Goal: Task Accomplishment & Management: Use online tool/utility

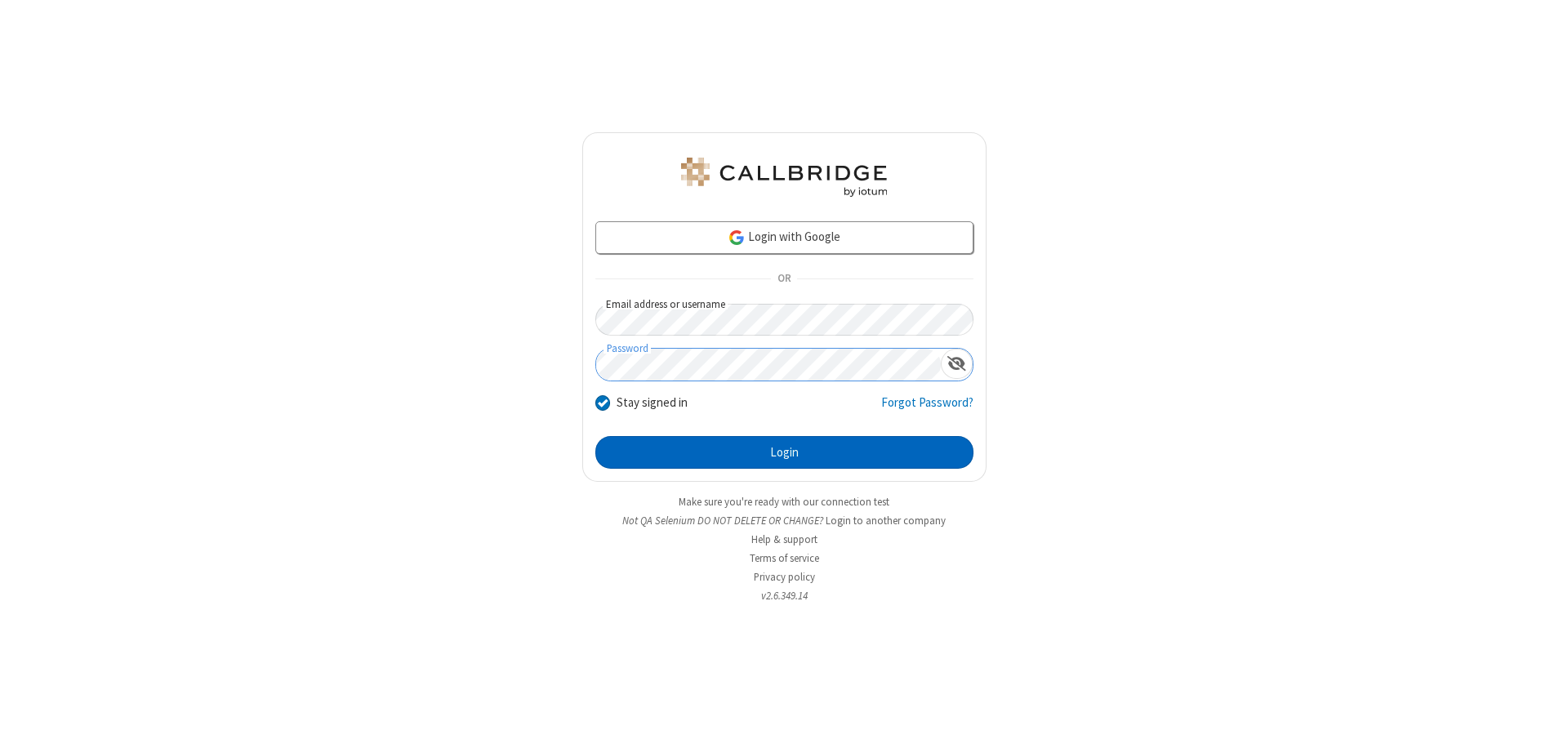
click at [784, 453] on button "Login" at bounding box center [784, 452] width 379 height 32
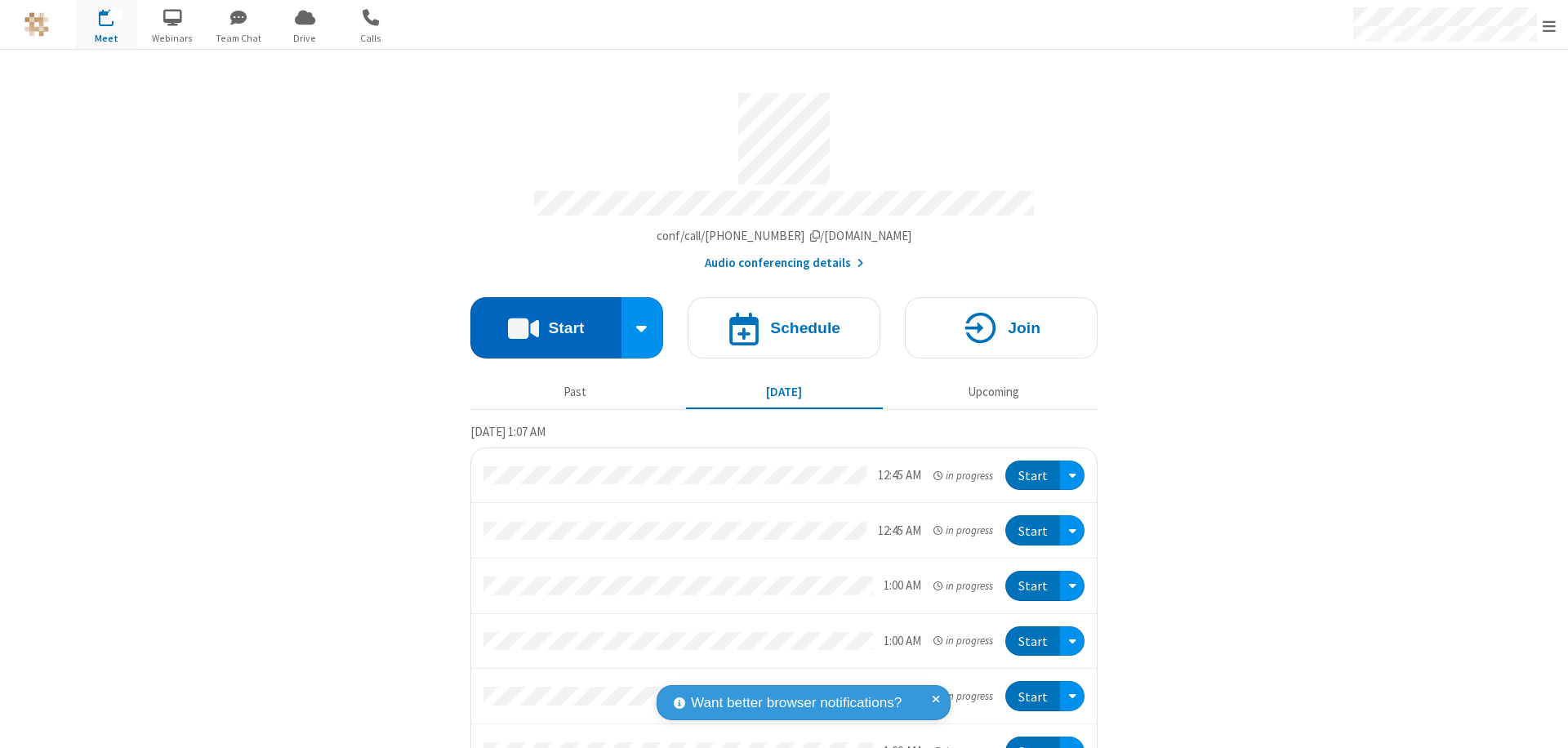
click at [539, 321] on button "Start" at bounding box center [546, 327] width 151 height 61
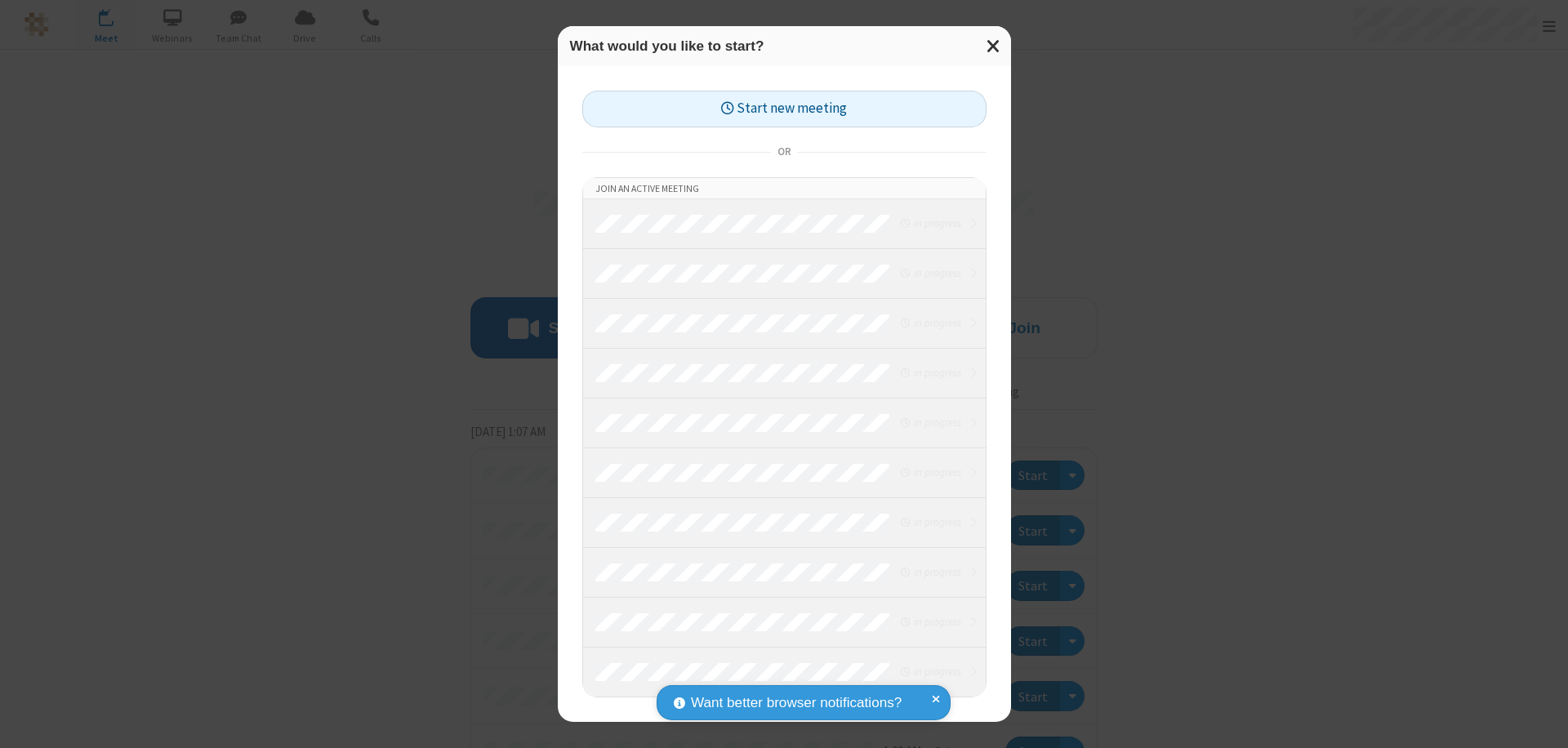
click at [784, 109] on button "Start new meeting" at bounding box center [784, 108] width 404 height 36
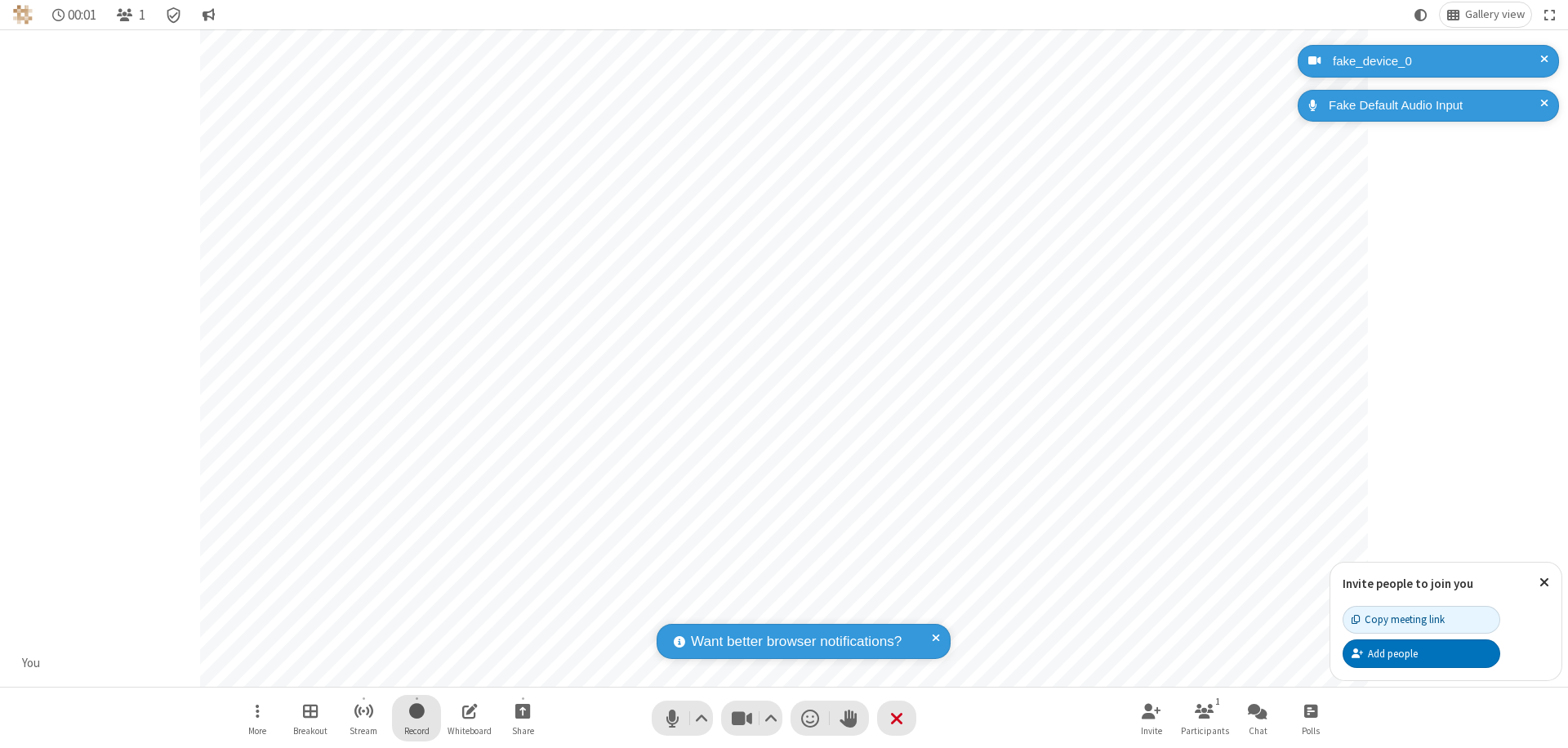
click at [417, 718] on span "Start recording" at bounding box center [417, 711] width 16 height 21
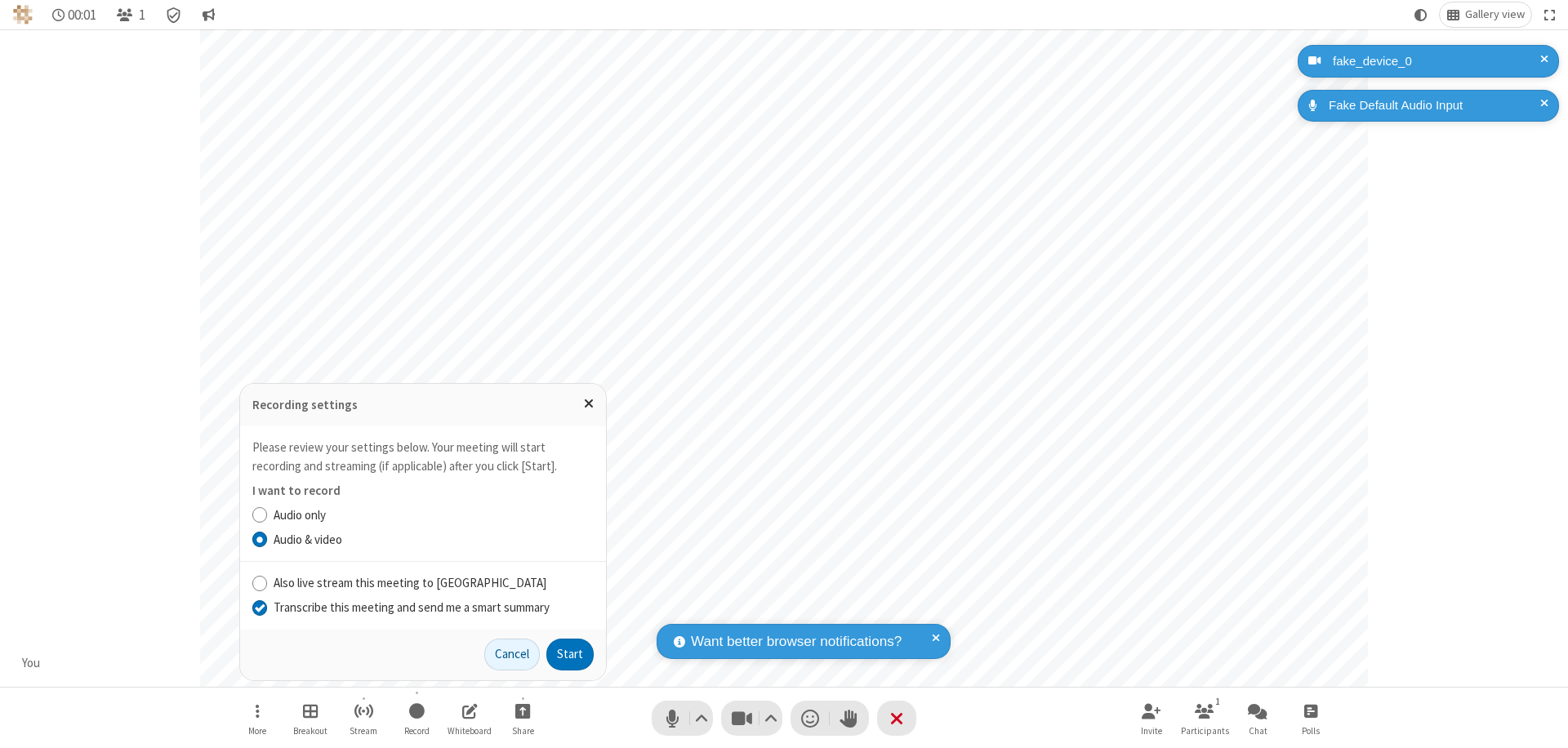
click at [259, 607] on input "Transcribe this meeting and send me a smart summary" at bounding box center [260, 607] width 16 height 17
click at [570, 654] on button "Start" at bounding box center [570, 654] width 47 height 32
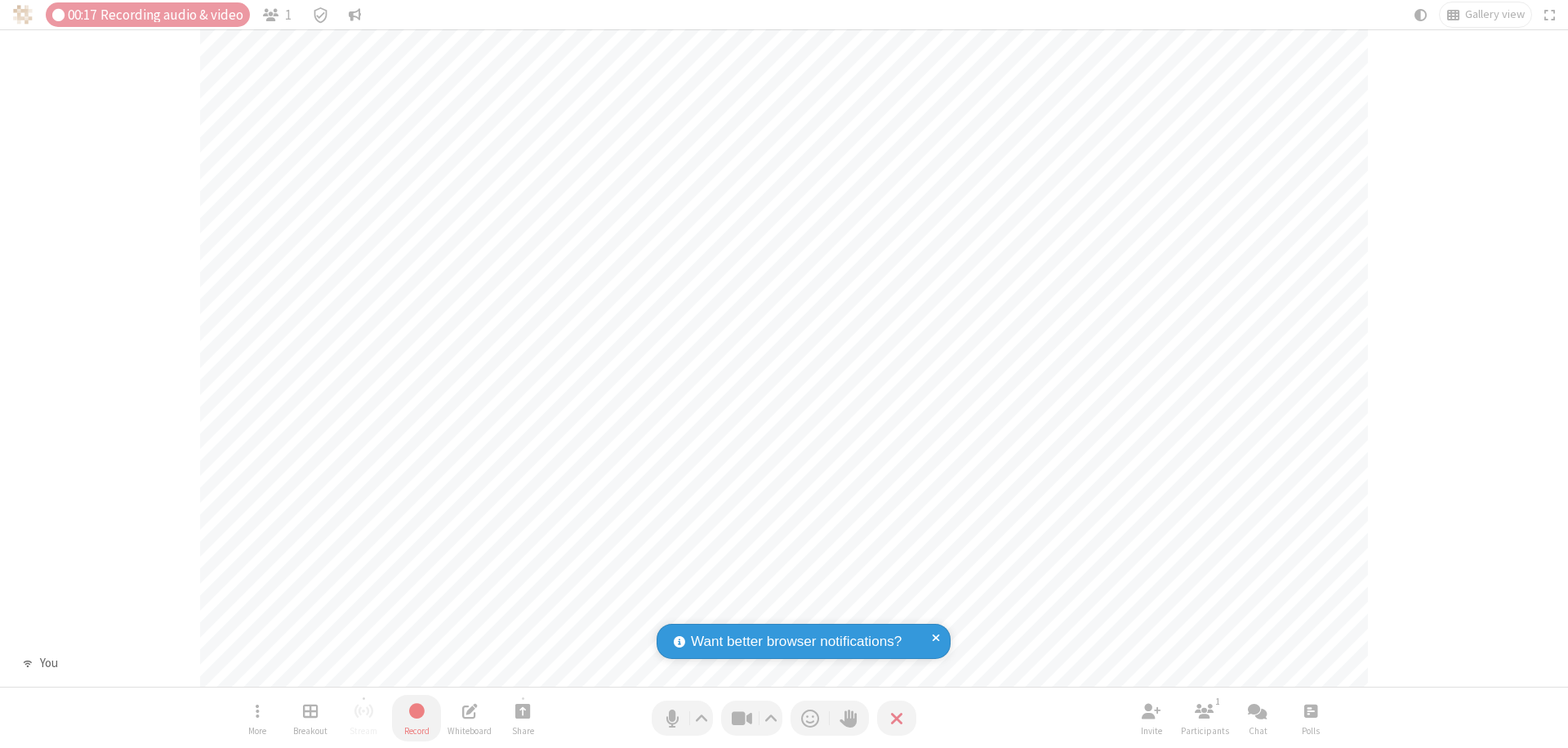
click at [417, 718] on span "Stop recording" at bounding box center [416, 711] width 19 height 21
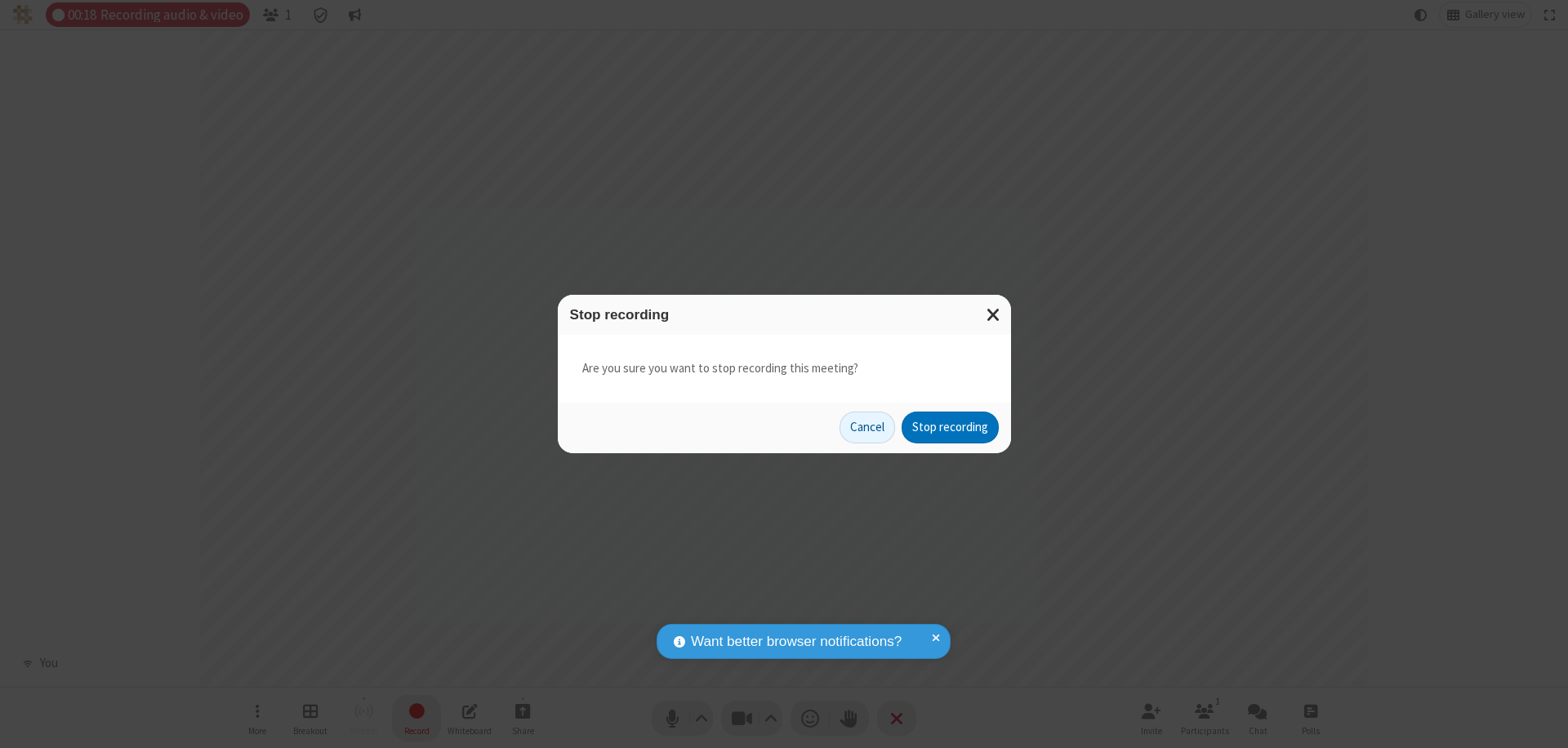
click at [950, 427] on button "Stop recording" at bounding box center [950, 427] width 97 height 32
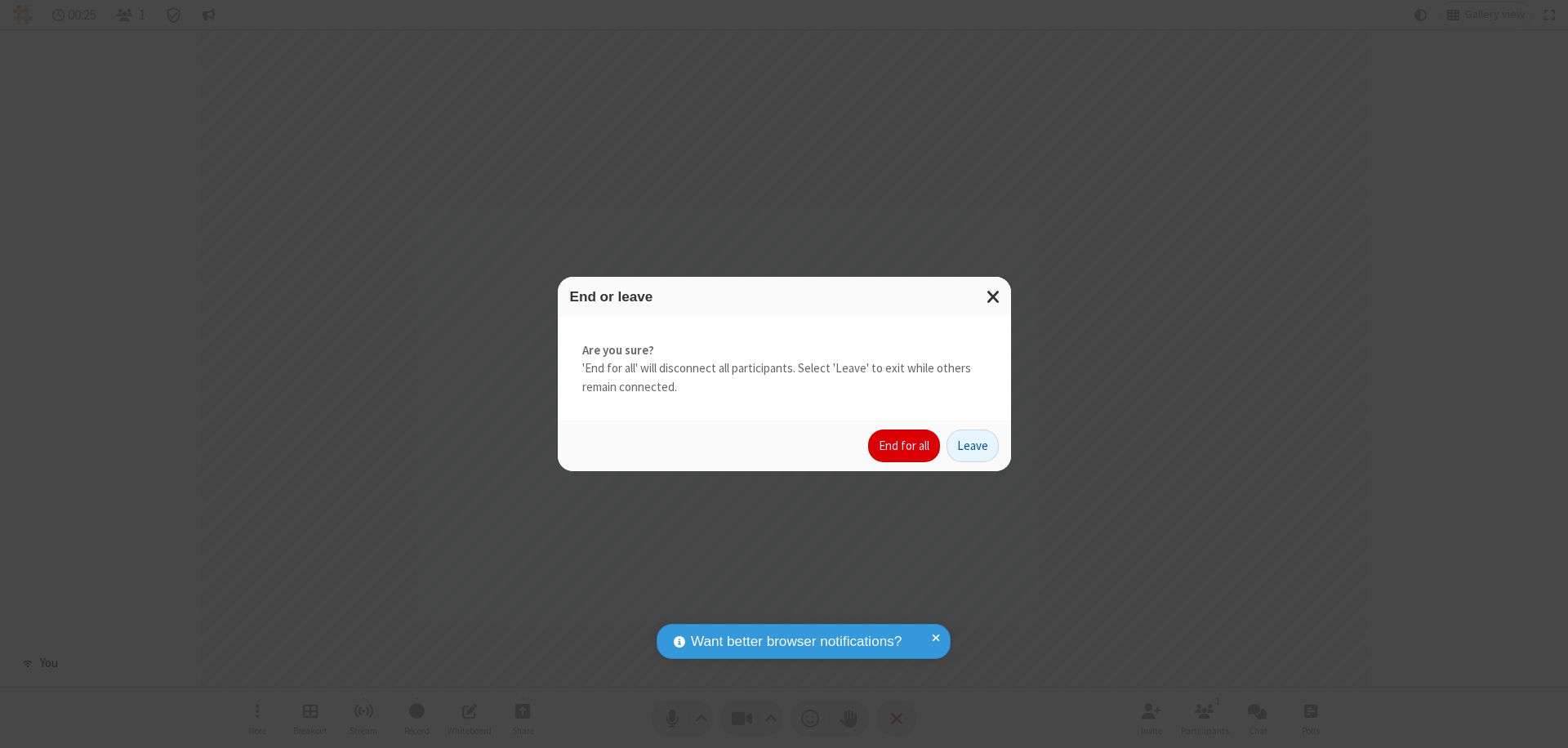
click at [905, 446] on button "End for all" at bounding box center [904, 445] width 72 height 32
